Goal: Task Accomplishment & Management: Manage account settings

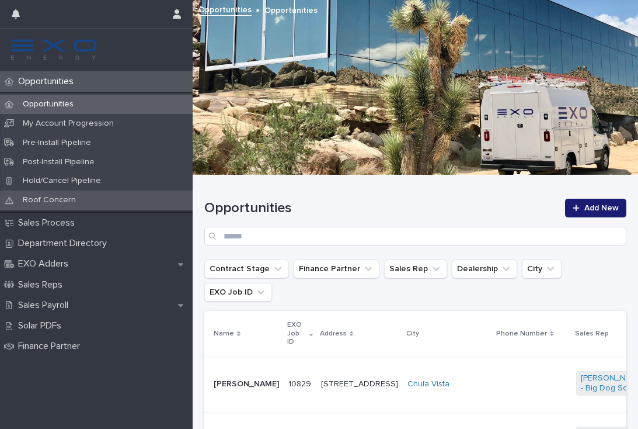
scroll to position [199, 0]
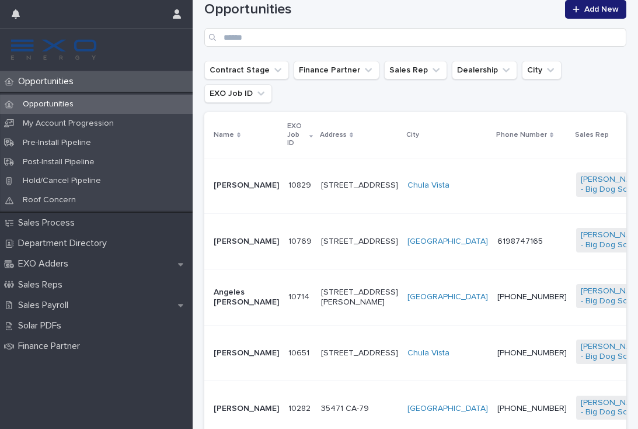
click at [65, 107] on p "Opportunities" at bounding box center [47, 104] width 69 height 10
click at [498, 183] on div at bounding box center [532, 184] width 69 height 2
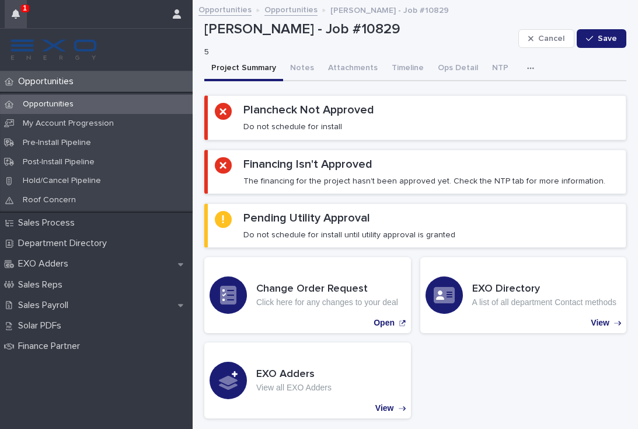
click at [22, 13] on button "button" at bounding box center [16, 14] width 22 height 28
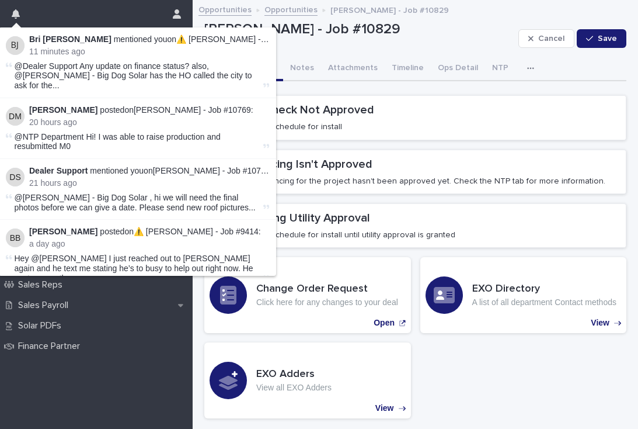
click at [242, 75] on span "@Dealer Support Any update on finance status? also, @Armando Martinez - Big Dog…" at bounding box center [138, 75] width 246 height 29
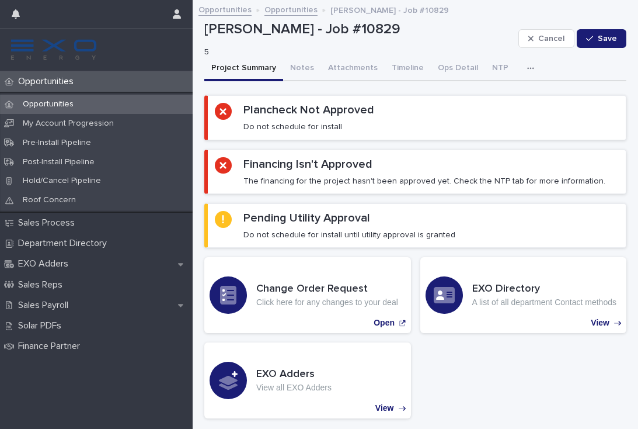
click at [468, 36] on p "[PERSON_NAME] - Job #10829" at bounding box center [359, 29] width 310 height 17
click at [55, 84] on p "Opportunities" at bounding box center [47, 81] width 69 height 11
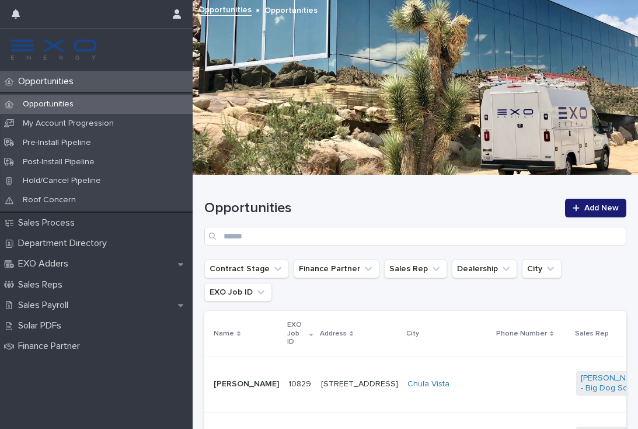
click at [56, 103] on p "Opportunities" at bounding box center [47, 104] width 69 height 10
click at [15, 12] on icon "button" at bounding box center [16, 13] width 8 height 9
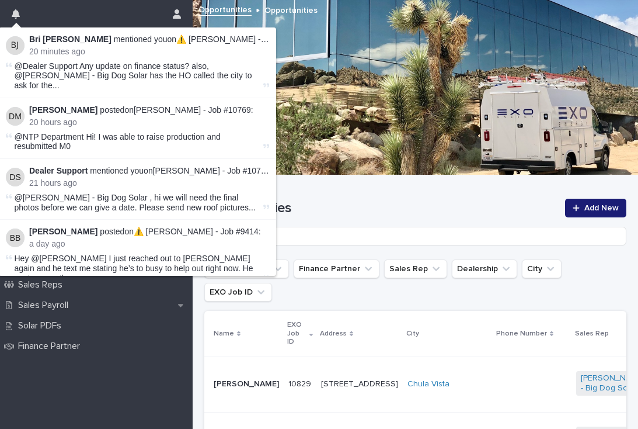
click at [202, 71] on span "@Dealer Support Any update on finance status? also, @Armando Martinez - Big Dog…" at bounding box center [138, 75] width 246 height 29
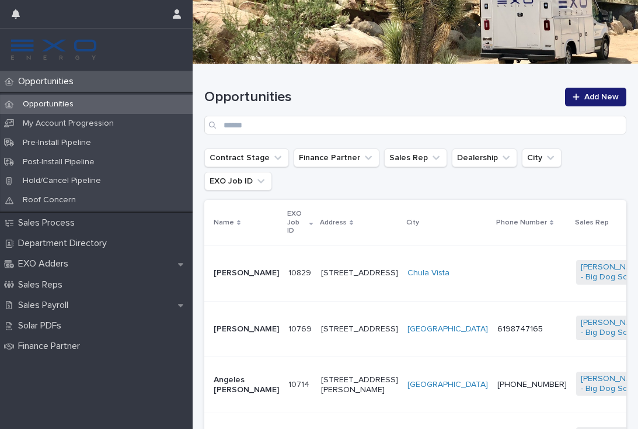
scroll to position [203, 0]
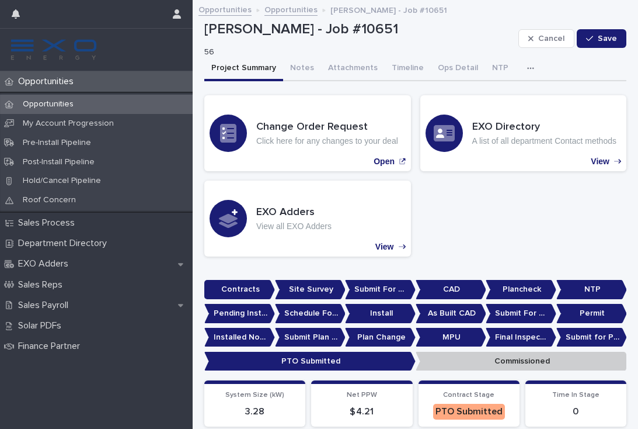
click at [56, 83] on p "Opportunities" at bounding box center [47, 81] width 69 height 11
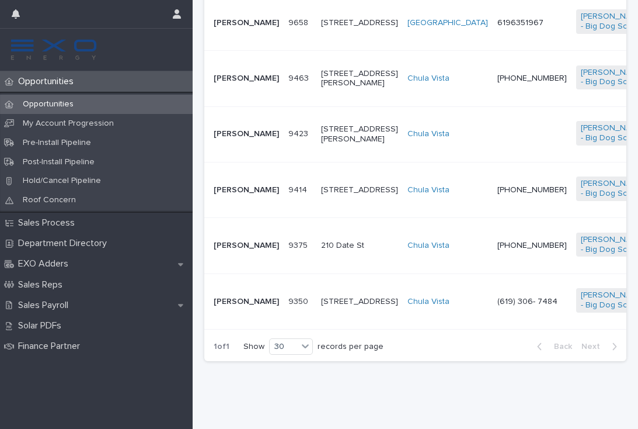
scroll to position [1048, 0]
click at [498, 311] on div "(619) 306- 7484" at bounding box center [532, 301] width 69 height 19
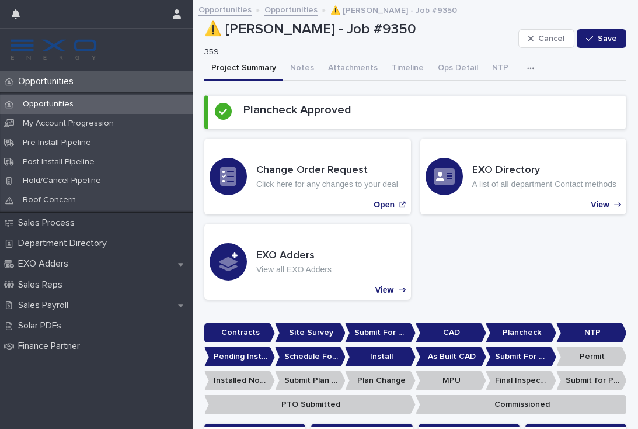
click at [527, 67] on icon "button" at bounding box center [530, 68] width 7 height 8
click at [488, 99] on button "Activity" at bounding box center [490, 99] width 77 height 18
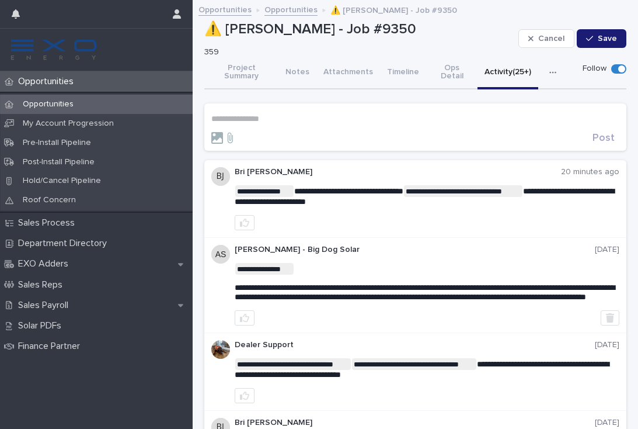
click at [259, 103] on section "**********" at bounding box center [415, 126] width 422 height 47
click at [262, 114] on p "**********" at bounding box center [415, 119] width 408 height 10
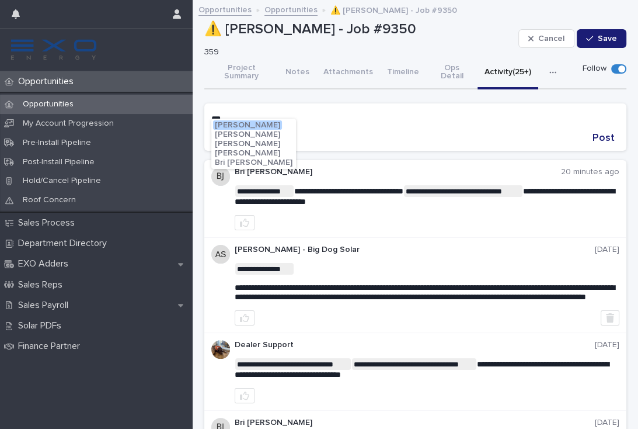
click at [252, 159] on button "Bri Juarez" at bounding box center [253, 162] width 81 height 9
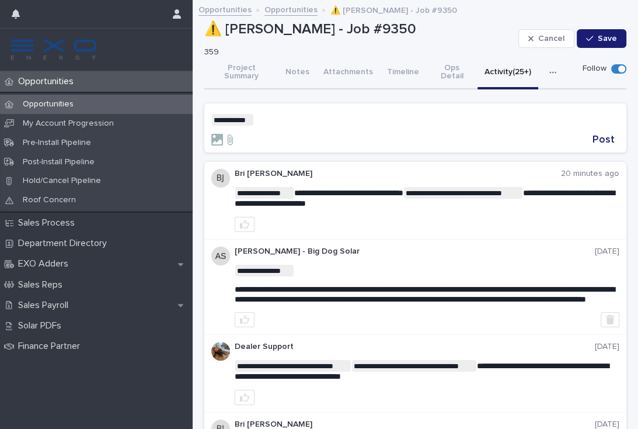
click at [312, 114] on p "**********" at bounding box center [415, 120] width 408 height 12
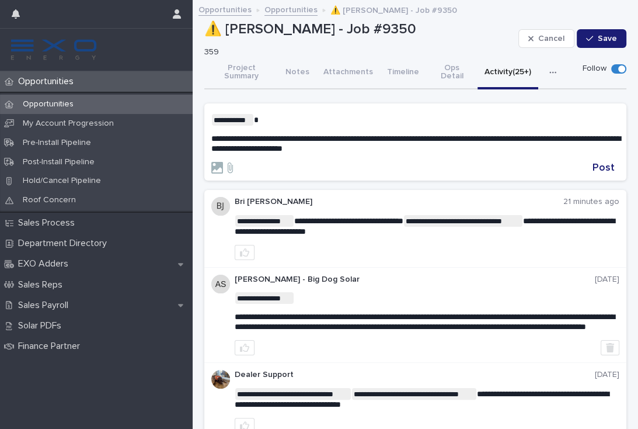
click at [290, 114] on p "**********" at bounding box center [415, 120] width 408 height 12
click at [293, 126] on span "Dealer Support" at bounding box center [288, 126] width 59 height 8
click at [608, 162] on span "Post" at bounding box center [604, 167] width 22 height 11
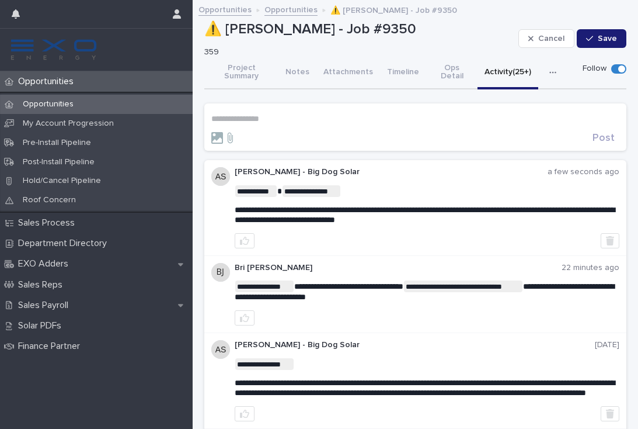
click at [62, 87] on div "Opportunities" at bounding box center [96, 81] width 193 height 20
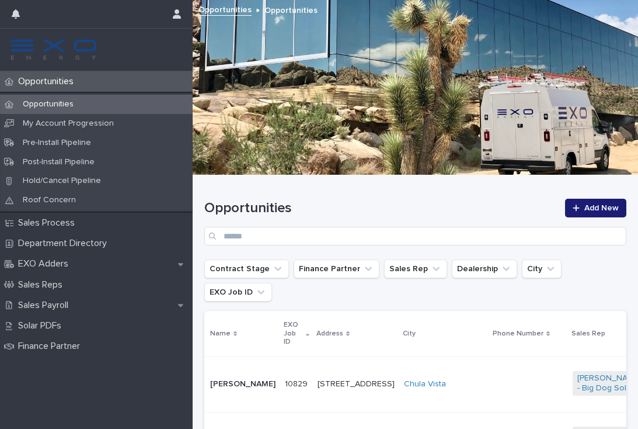
click at [149, 413] on div "Opportunities Opportunities My Account Progression Pre-Install Pipeline Post-In…" at bounding box center [96, 249] width 193 height 357
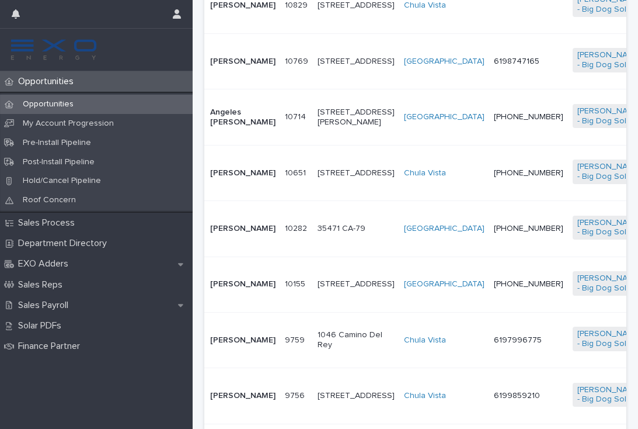
scroll to position [379, 0]
click at [399, 124] on td "[GEOGRAPHIC_DATA]" at bounding box center [444, 116] width 90 height 55
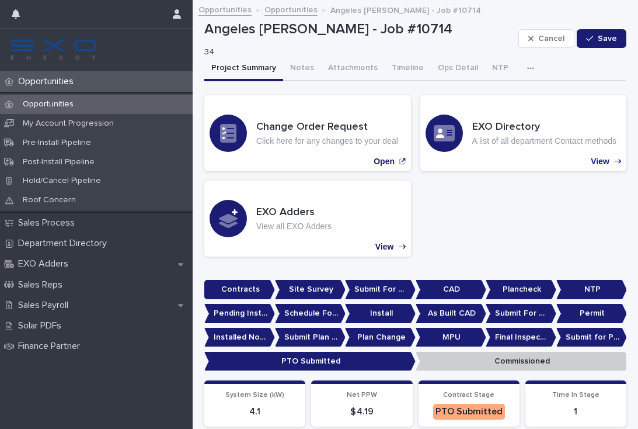
scroll to position [-1, 0]
click at [53, 81] on p "Opportunities" at bounding box center [47, 81] width 69 height 11
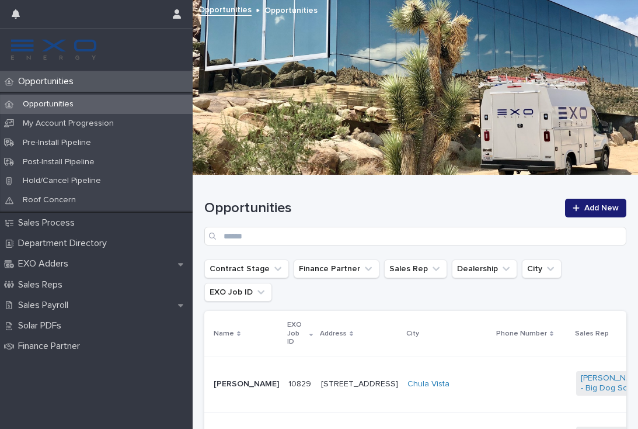
click at [498, 382] on div at bounding box center [532, 383] width 69 height 2
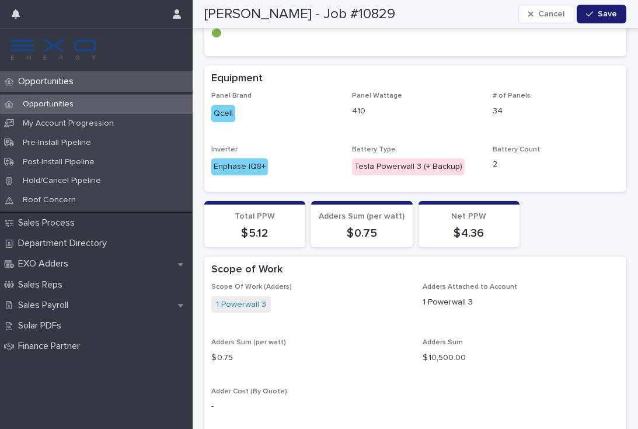
scroll to position [1044, 0]
